Goal: Task Accomplishment & Management: Complete application form

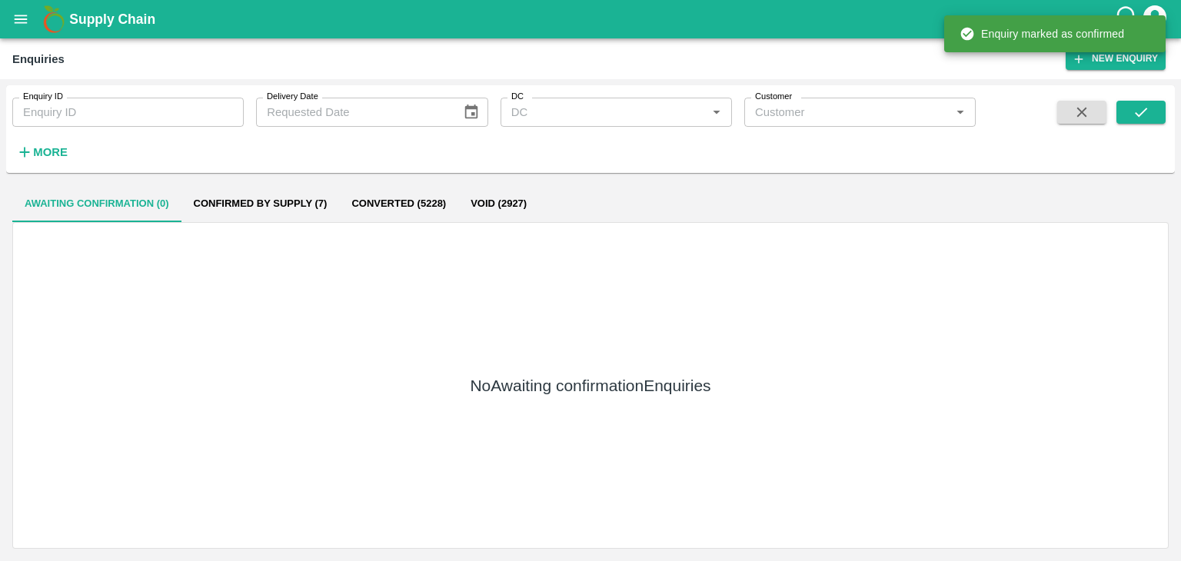
click at [1135, 113] on icon "submit" at bounding box center [1140, 112] width 17 height 17
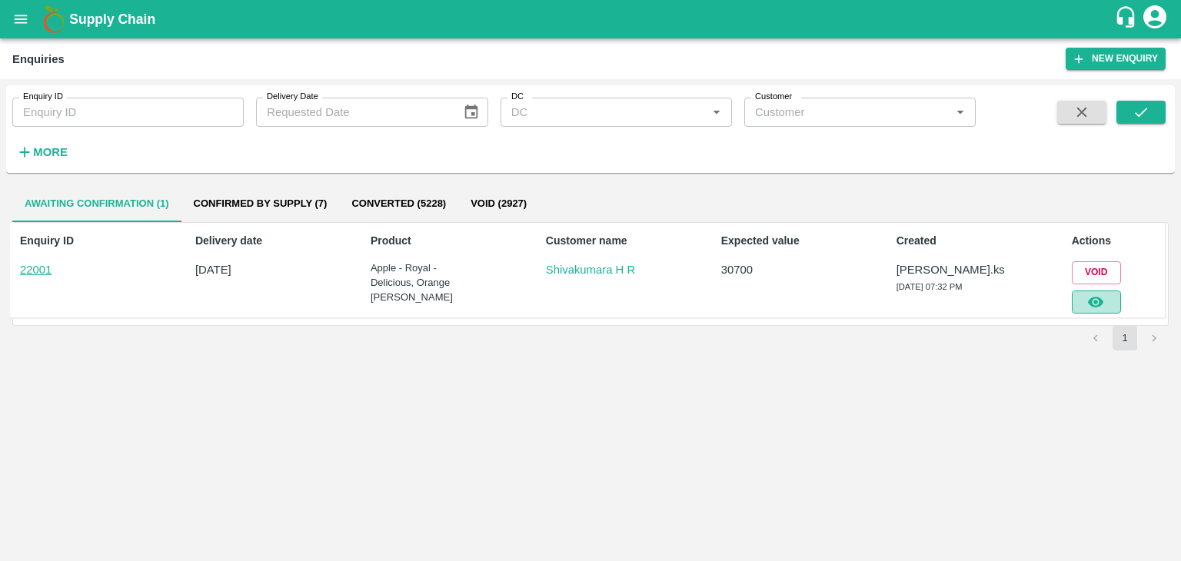
click at [1098, 311] on button "button" at bounding box center [1096, 302] width 49 height 23
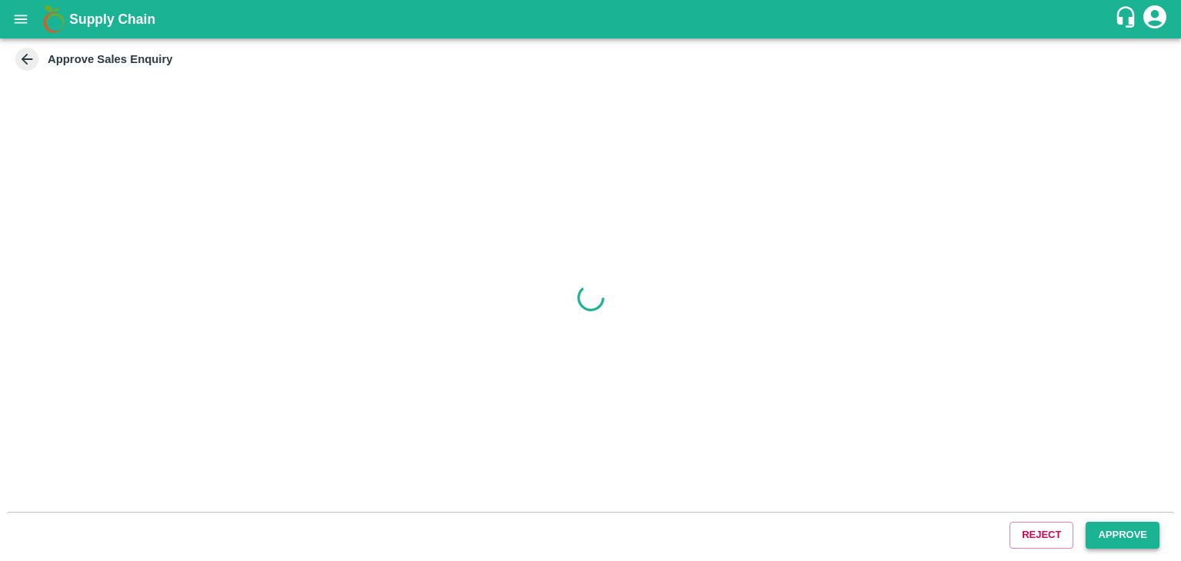
click at [1094, 527] on button "Approve" at bounding box center [1123, 535] width 74 height 27
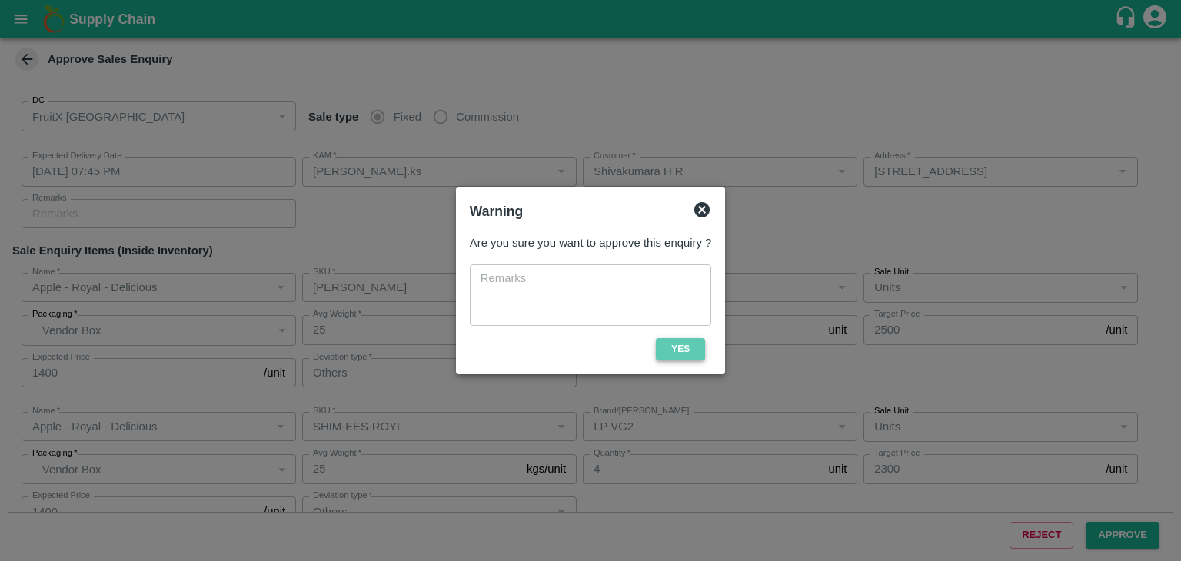
type input "[DATE] 07:45 PM"
type input "[PERSON_NAME].ks"
type input "Shivakumara H R"
type input "[STREET_ADDRESS]"
type input "Apple - Royal - Delicious"
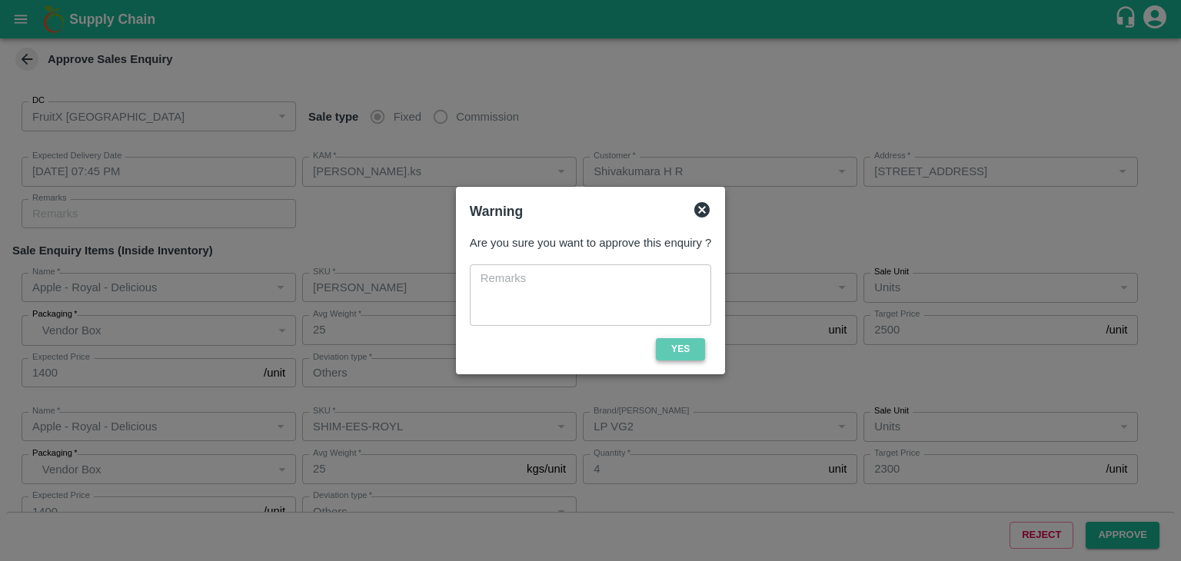
type input "[PERSON_NAME]"
type input "LP4 VKO"
type input "Others"
type input "Apple - Royal - Delicious"
type input "SHIM-EES-ROYL"
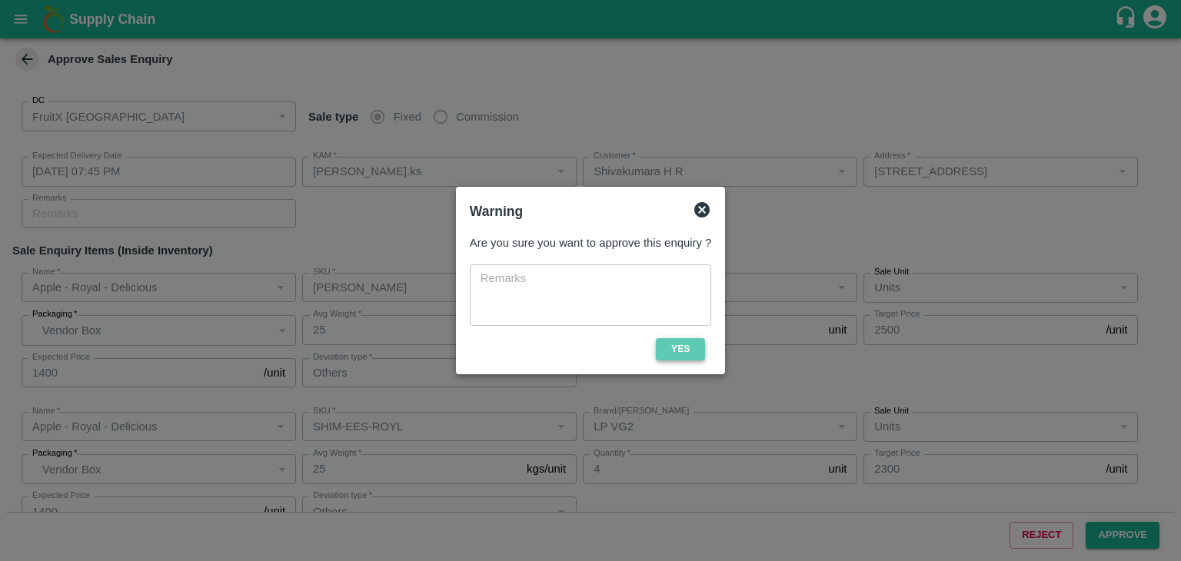
type input "LP VG2"
type input "Others"
type input "Apple - Royal - Delicious"
type input "[PERSON_NAME]"
type input "LP VG2"
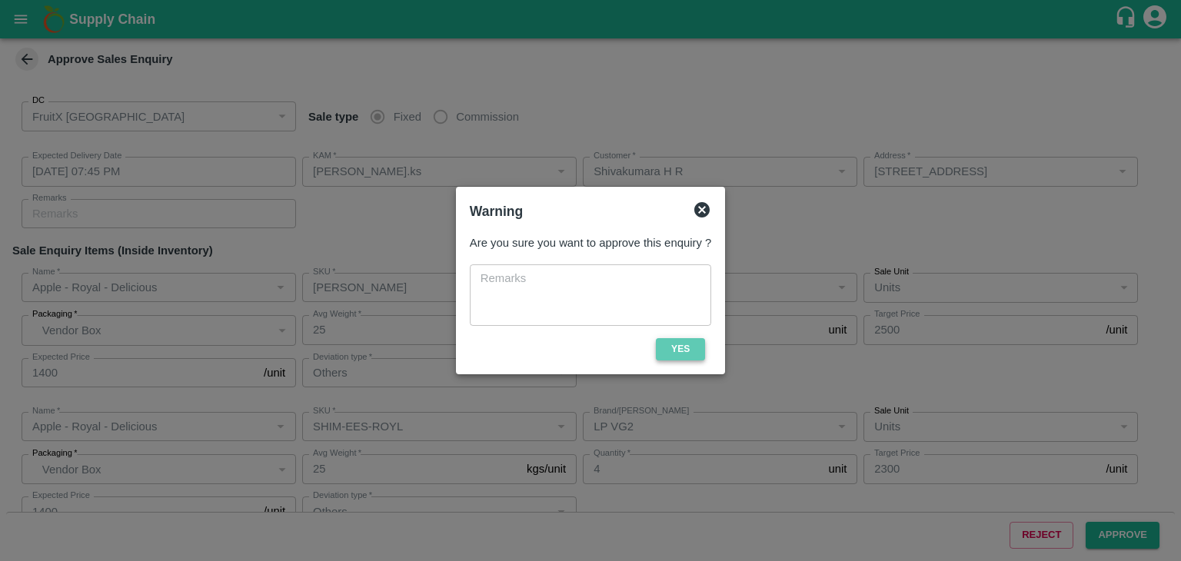
type input "Others"
type input "Orange Valencia SA"
type input "72CT"
type input "LP FTI"
type input "Others"
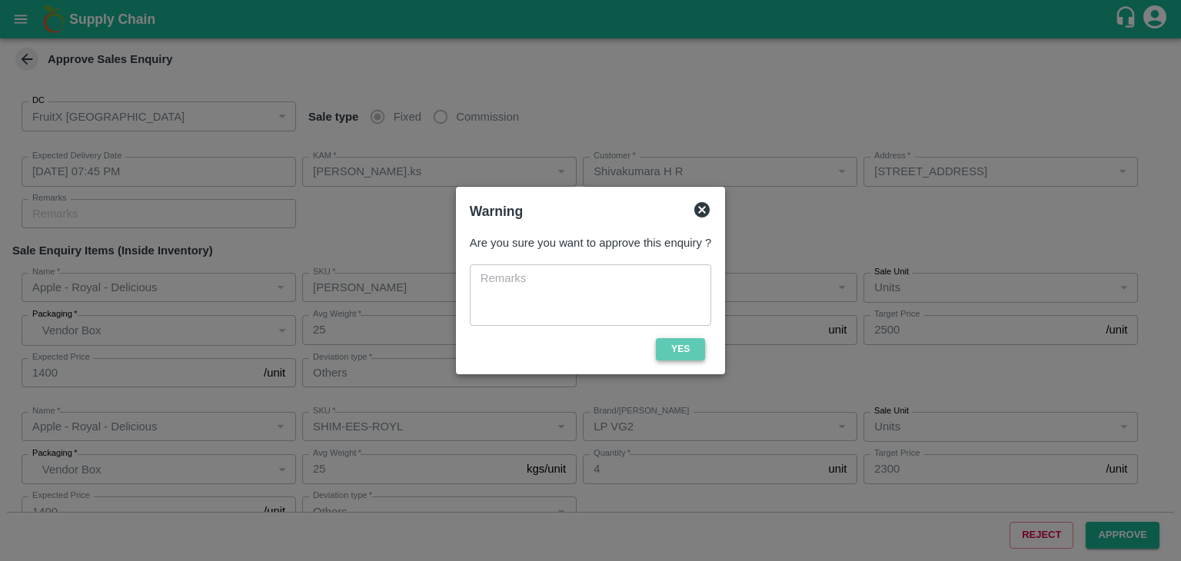
click at [677, 351] on button "Yes" at bounding box center [680, 349] width 49 height 22
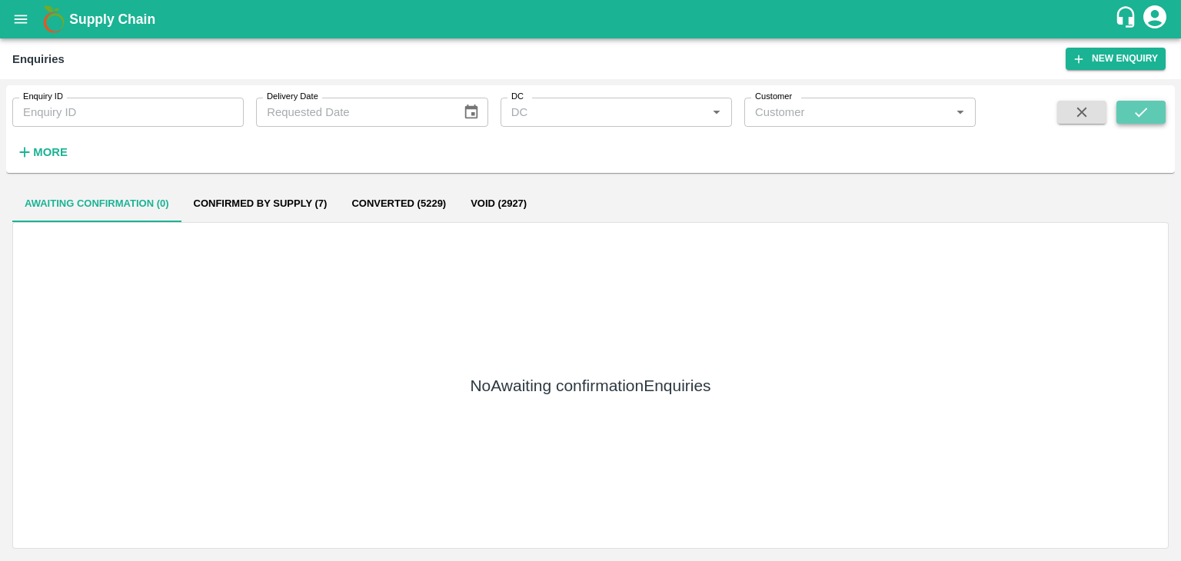
click at [1116, 111] on button "submit" at bounding box center [1140, 112] width 49 height 23
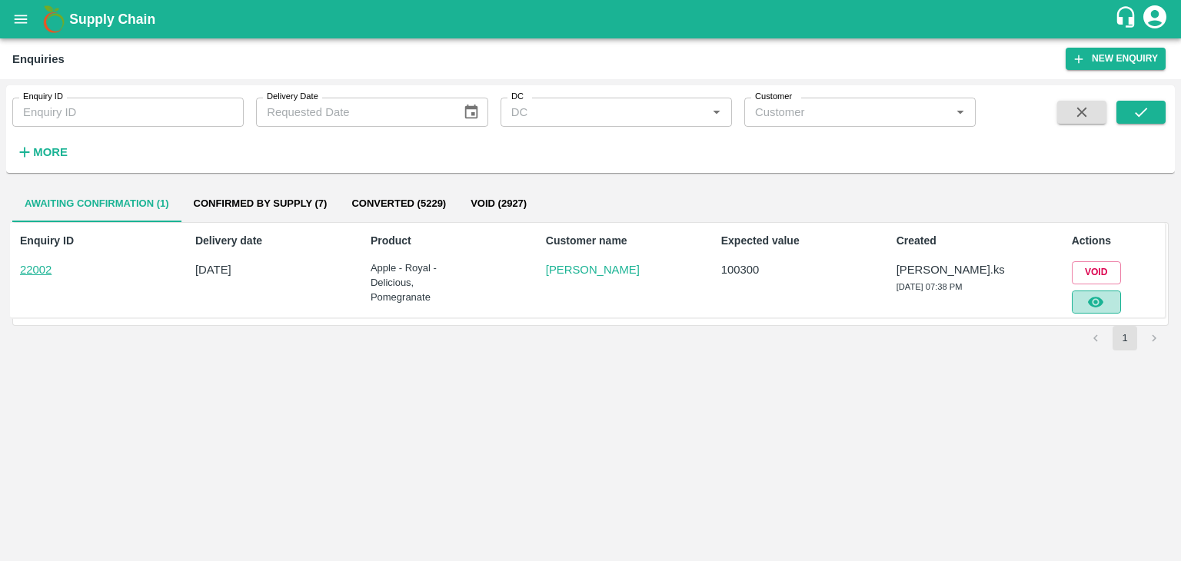
click at [1075, 298] on button "button" at bounding box center [1096, 302] width 49 height 23
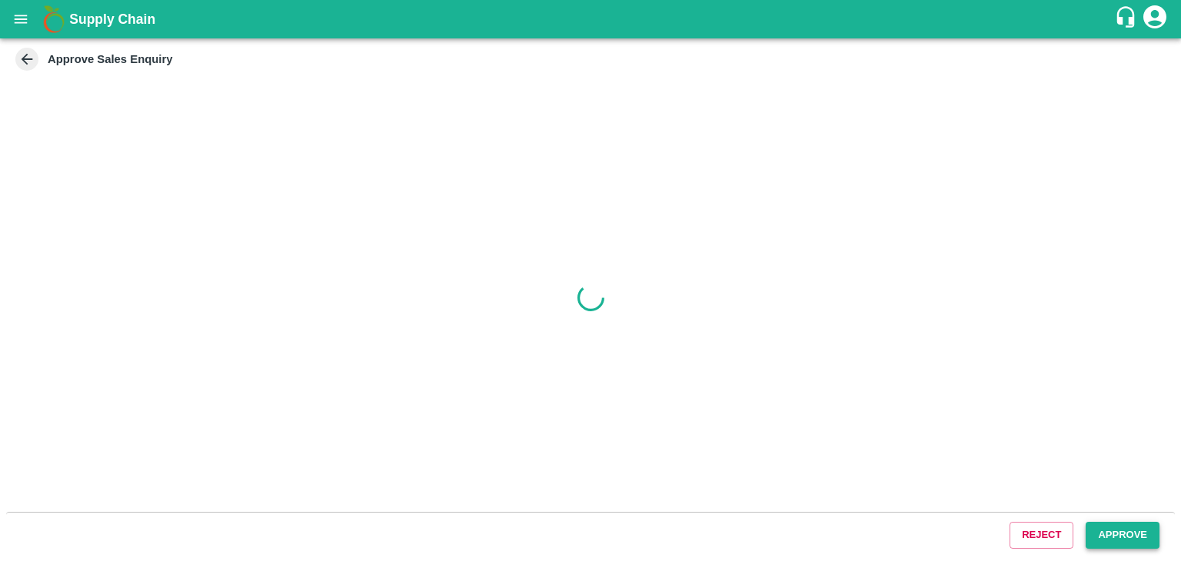
click at [1086, 531] on button "Approve" at bounding box center [1123, 535] width 74 height 27
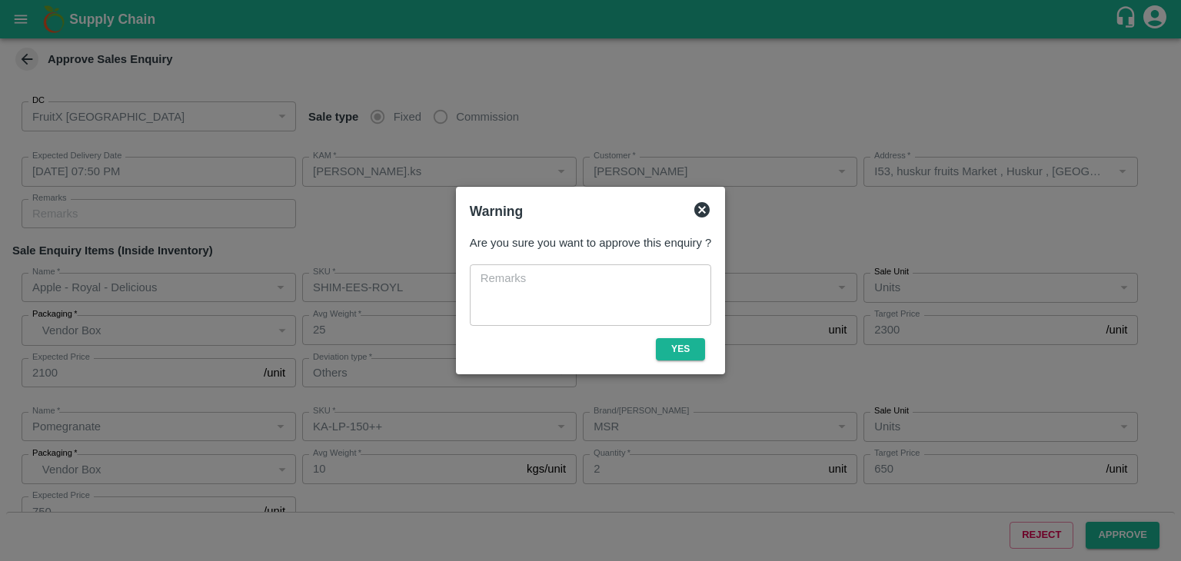
type input "[DATE] 07:50 PM"
type input "[PERSON_NAME].ks"
type input "[PERSON_NAME]"
type input "I53, huskur fruits Market , Huskur , [GEOGRAPHIC_DATA] , [GEOGRAPHIC_DATA] ([GE…"
type input "Apple - Royal - Delicious"
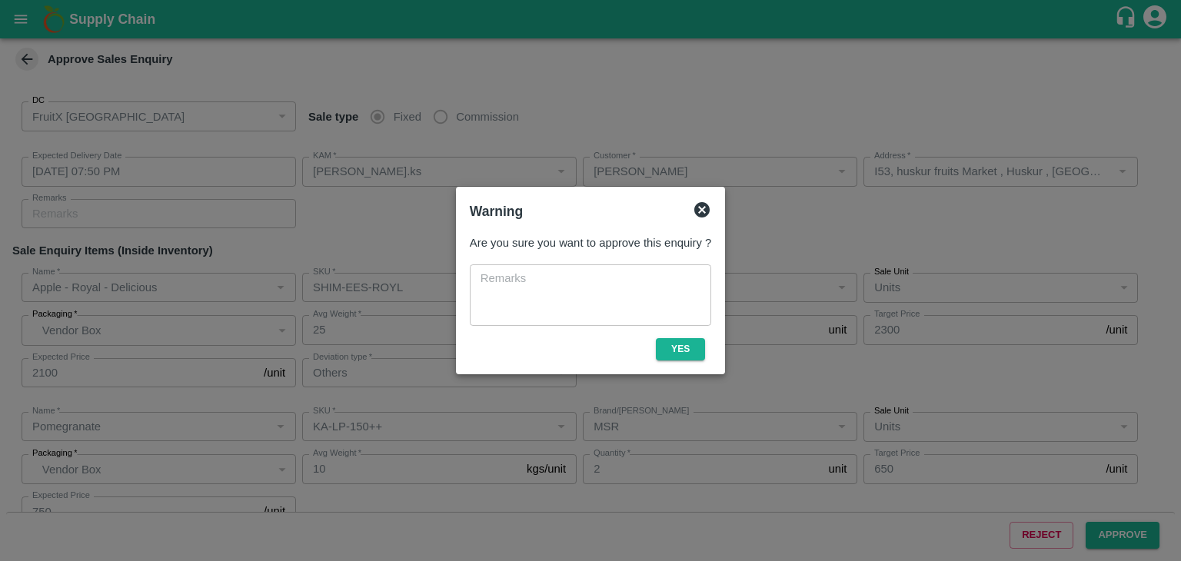
type input "SHIM-EES-ROYL"
type input "LP VG3"
type input "Others"
type input "Pomegranate"
type input "KA-LP-150++"
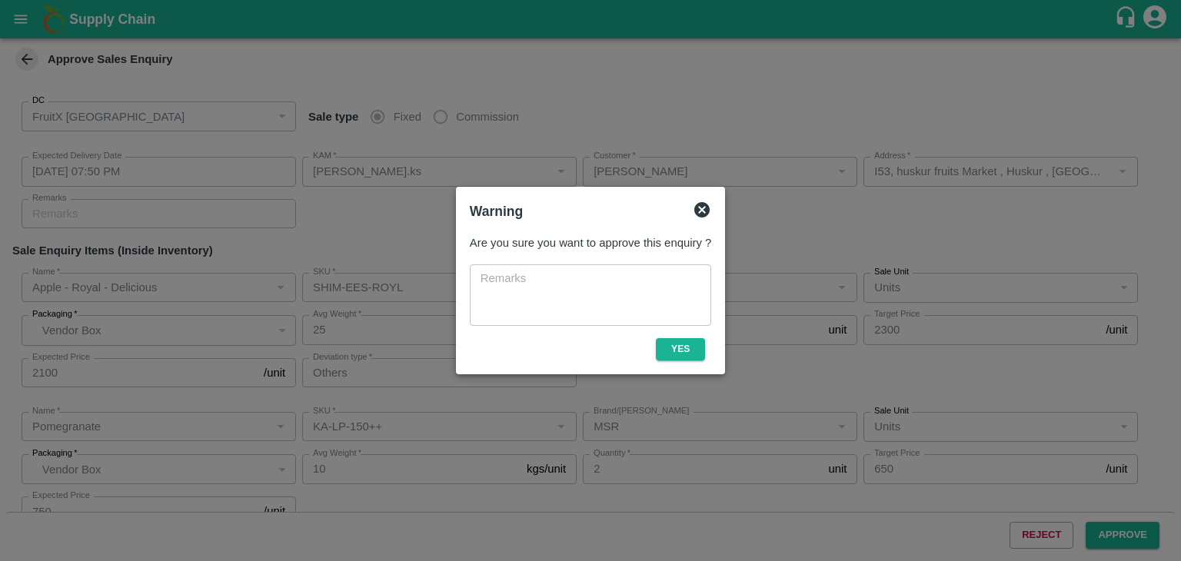
type input "MSR"
type input "Pomegranate"
type input "KA-LP-220++"
type input "LP MSR"
type input "Others"
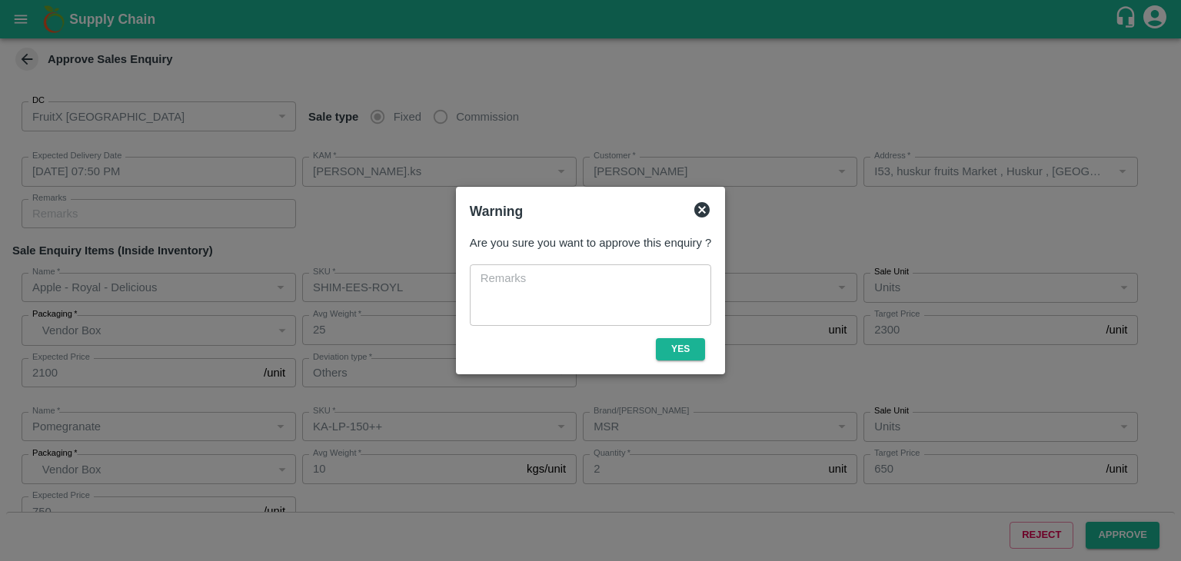
type input "Pomegranate"
type input "KA-LP-180++"
type input "LP MSR"
type input "Others"
click at [704, 353] on button "Yes" at bounding box center [680, 349] width 49 height 22
